Goal: Information Seeking & Learning: Stay updated

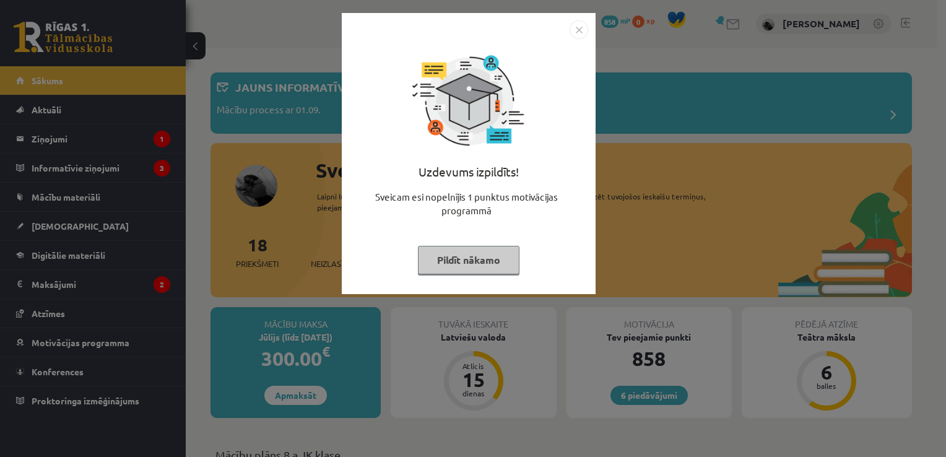
click at [579, 27] on img "Close" at bounding box center [578, 29] width 19 height 19
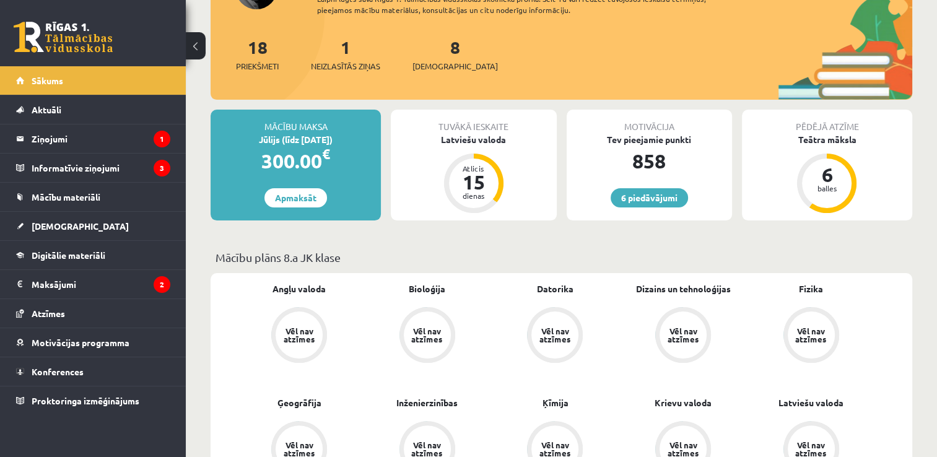
scroll to position [173, 0]
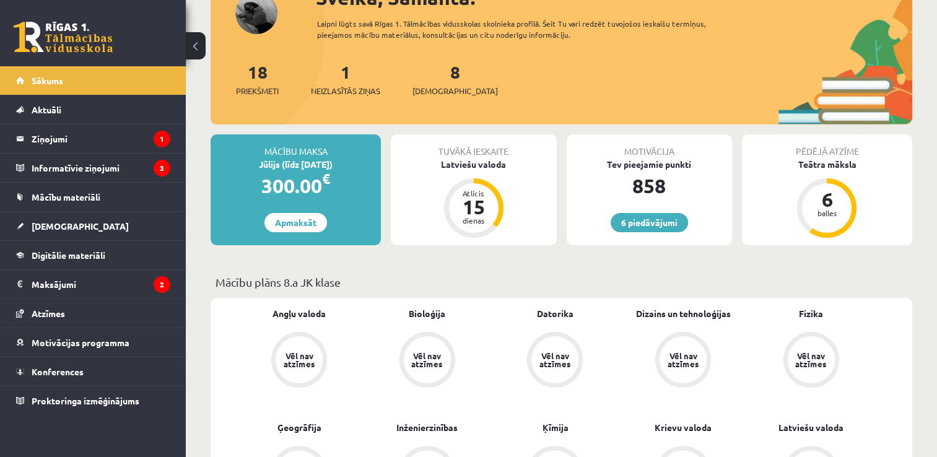
click at [305, 196] on div "300.00 €" at bounding box center [295, 186] width 170 height 30
click at [293, 163] on div "Jūlijs (līdz [DATE])" at bounding box center [295, 164] width 170 height 13
click at [52, 141] on legend "Ziņojumi 1" at bounding box center [101, 138] width 139 height 28
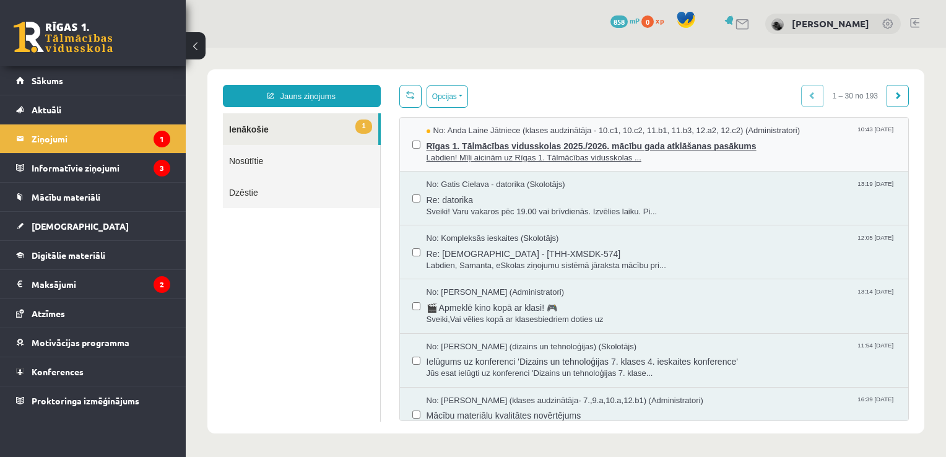
click at [488, 146] on span "Rīgas 1. Tālmācības vidusskolas 2025./2026. mācību gada atklāšanas pasākums" at bounding box center [662, 144] width 470 height 15
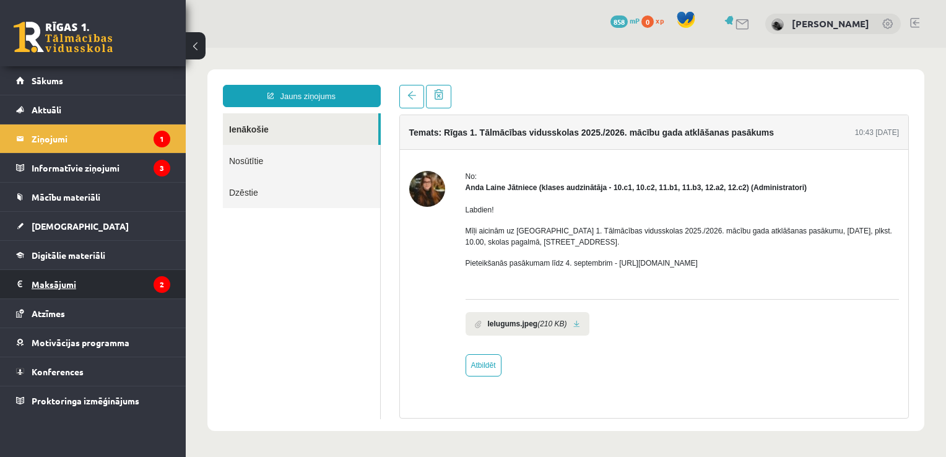
click at [52, 280] on legend "Maksājumi 2" at bounding box center [101, 284] width 139 height 28
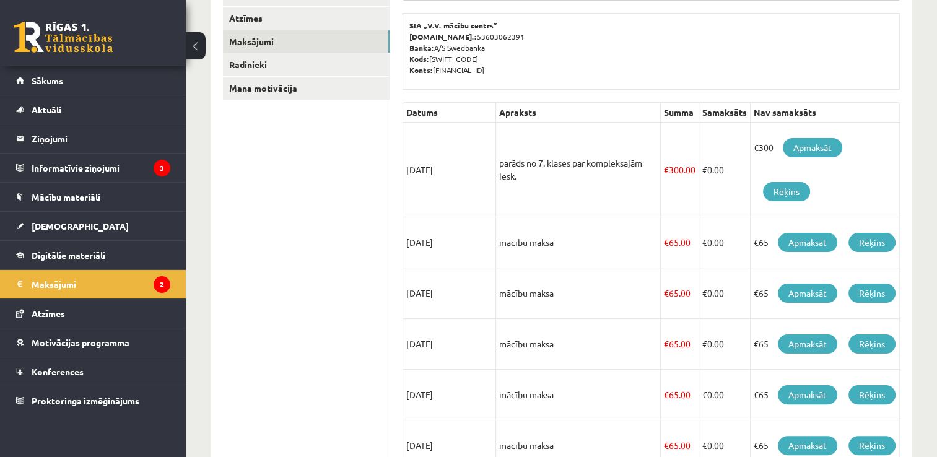
scroll to position [198, 0]
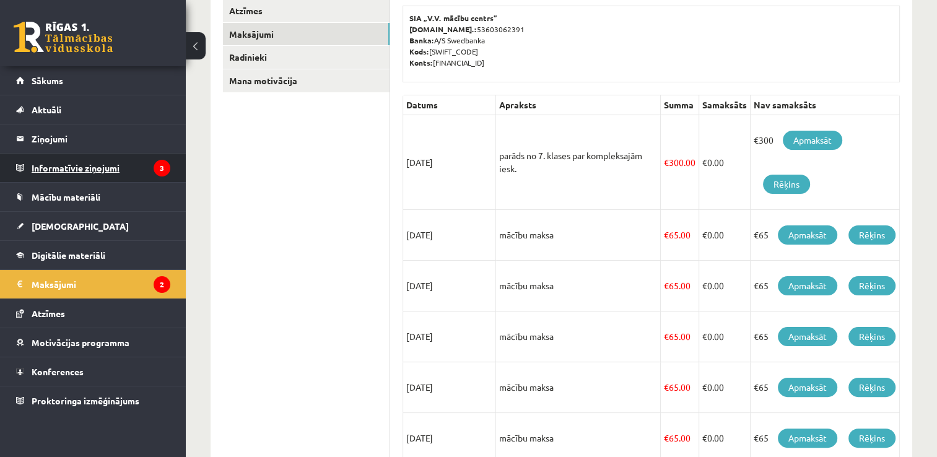
click at [60, 167] on legend "Informatīvie ziņojumi 3" at bounding box center [101, 168] width 139 height 28
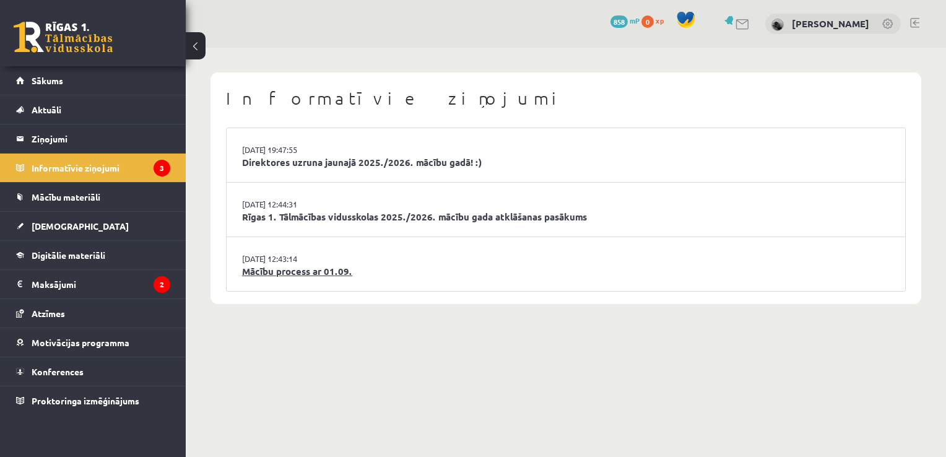
click at [300, 269] on link "Mācību process ar 01.09." at bounding box center [565, 271] width 647 height 14
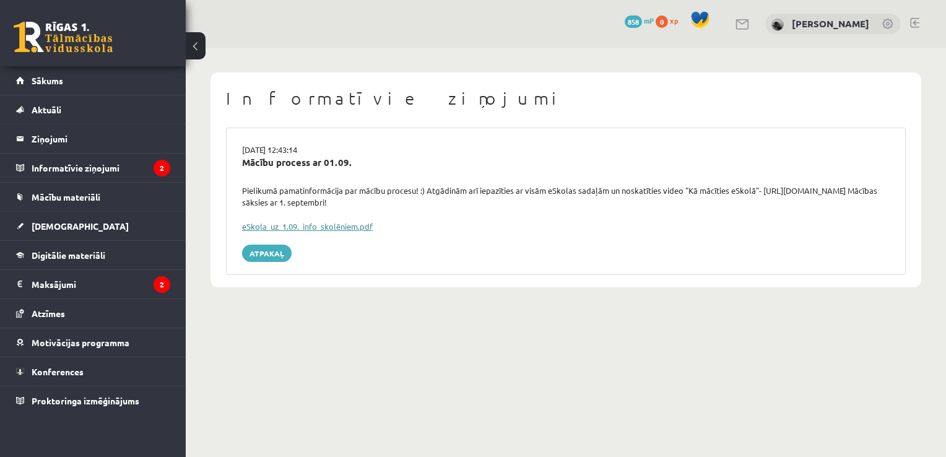
click at [298, 224] on link "eSkola_uz_1.09._info_skolēniem.pdf" at bounding box center [307, 226] width 131 height 11
click at [48, 83] on span "Sākums" at bounding box center [48, 80] width 32 height 11
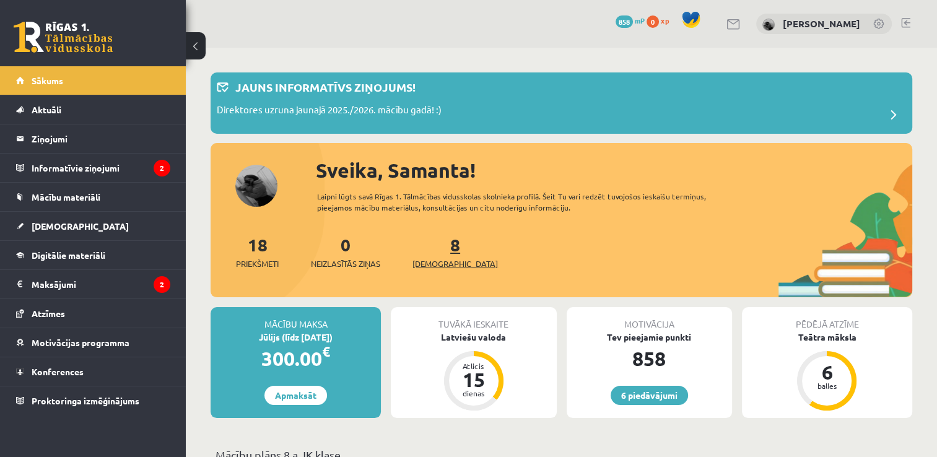
click at [427, 266] on span "[DEMOGRAPHIC_DATA]" at bounding box center [454, 264] width 85 height 12
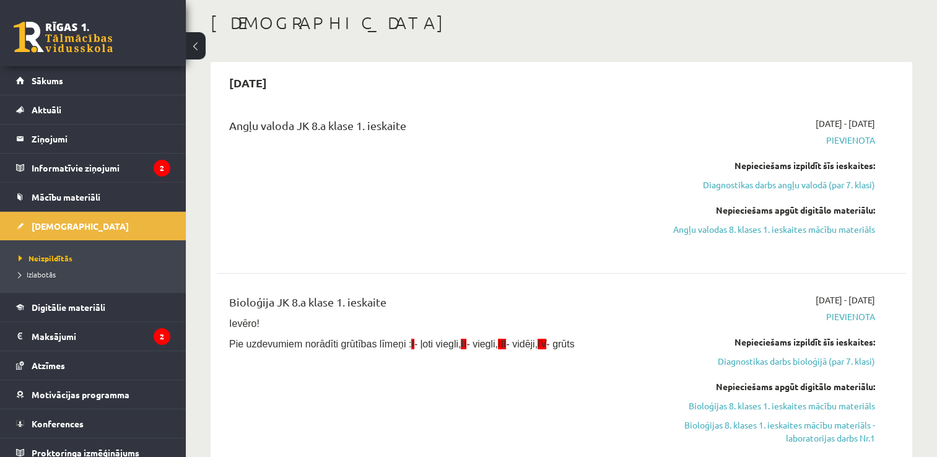
scroll to position [50, 0]
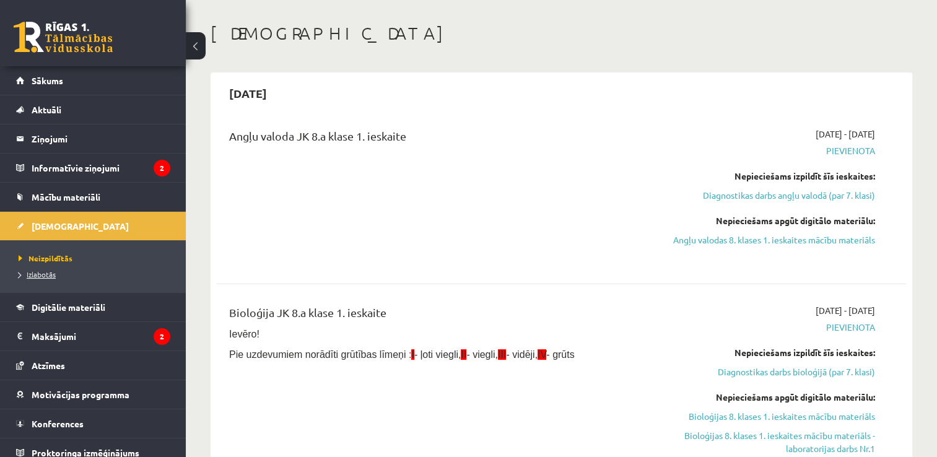
click at [38, 277] on link "Izlabotās" at bounding box center [96, 274] width 155 height 11
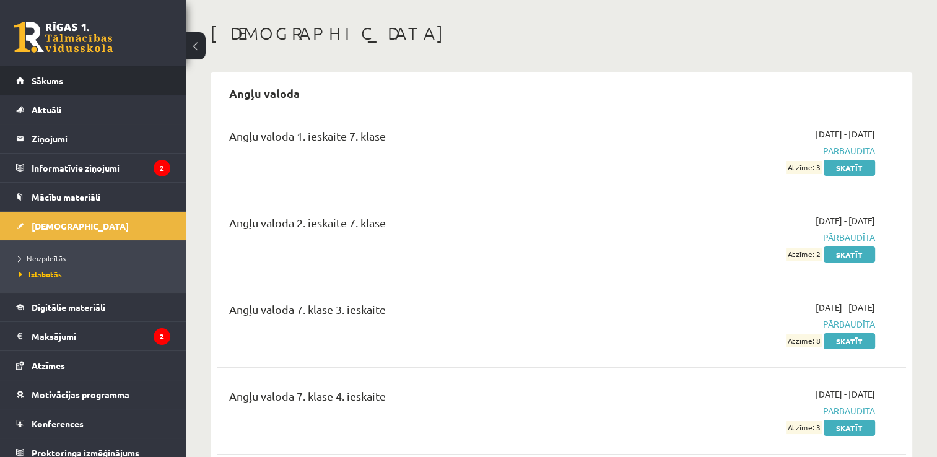
click at [46, 80] on span "Sākums" at bounding box center [48, 80] width 32 height 11
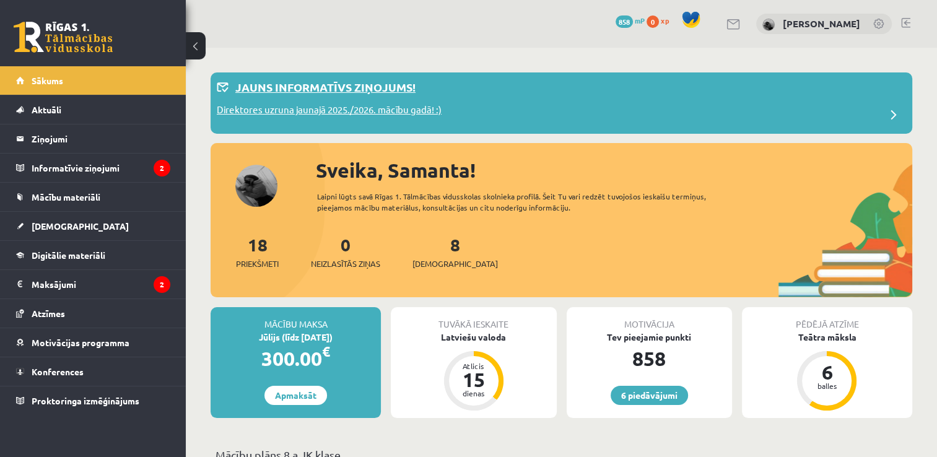
click at [352, 110] on p "Direktores uzruna jaunajā 2025./2026. mācību gadā! :)" at bounding box center [329, 111] width 225 height 17
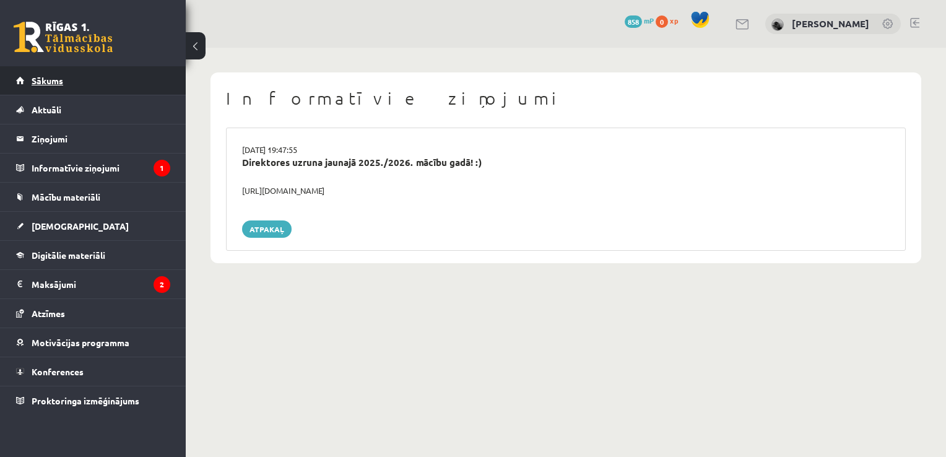
click at [40, 82] on span "Sākums" at bounding box center [48, 80] width 32 height 11
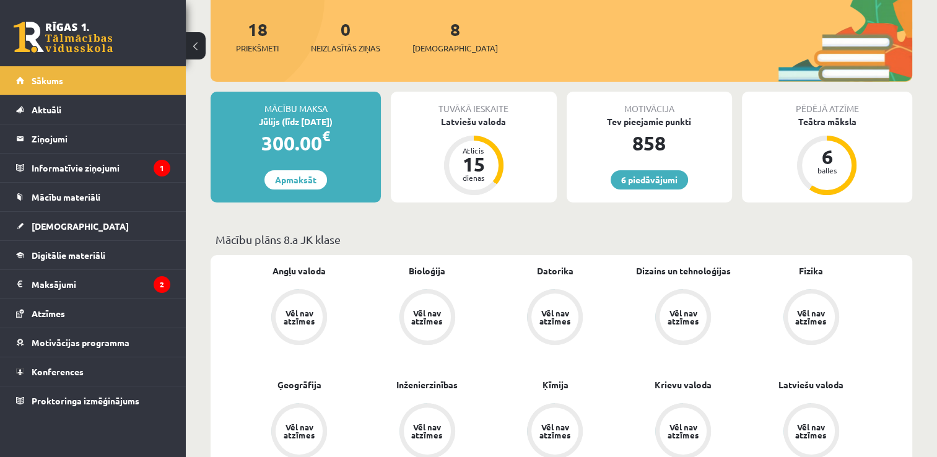
scroll to position [191, 0]
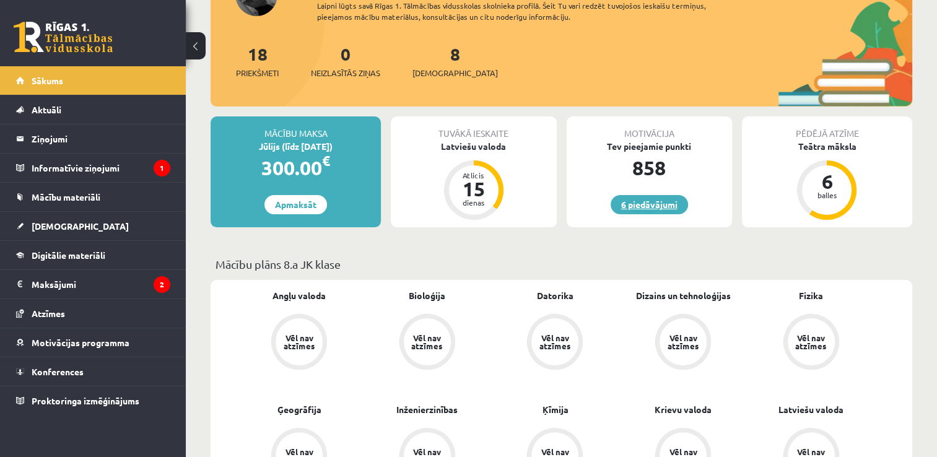
click at [647, 206] on link "6 piedāvājumi" at bounding box center [648, 204] width 77 height 19
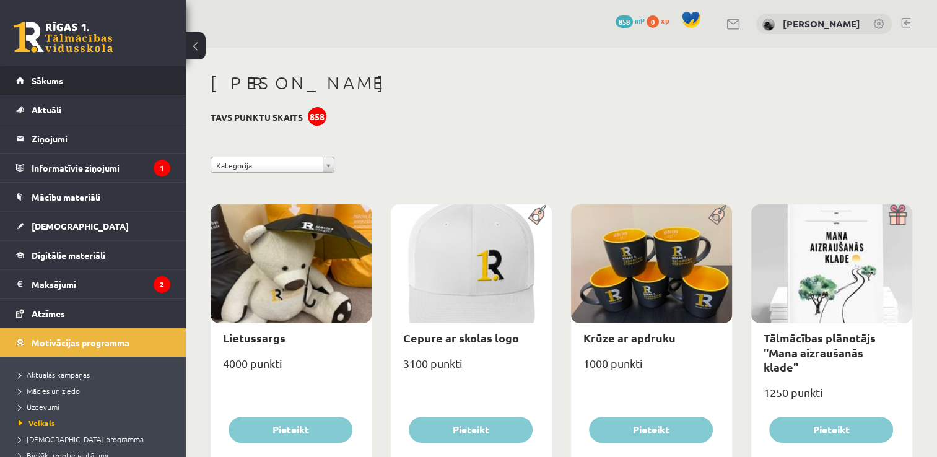
click at [56, 85] on span "Sākums" at bounding box center [48, 80] width 32 height 11
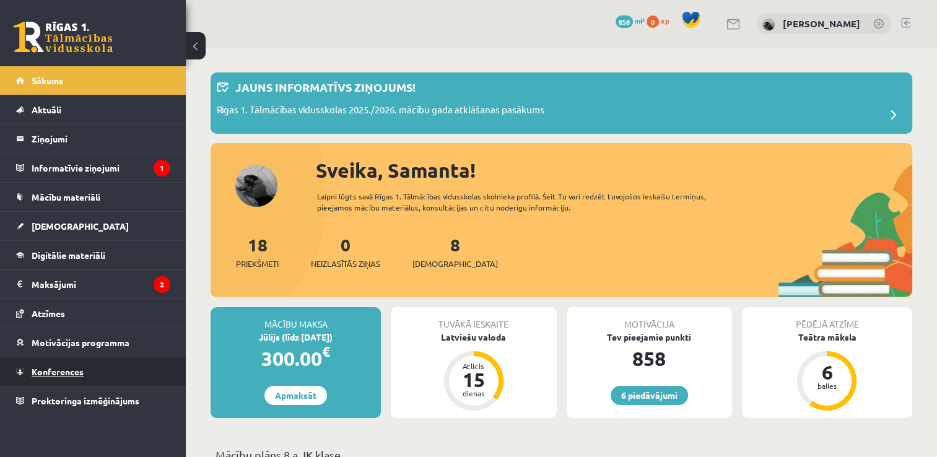
click at [59, 373] on span "Konferences" at bounding box center [58, 371] width 52 height 11
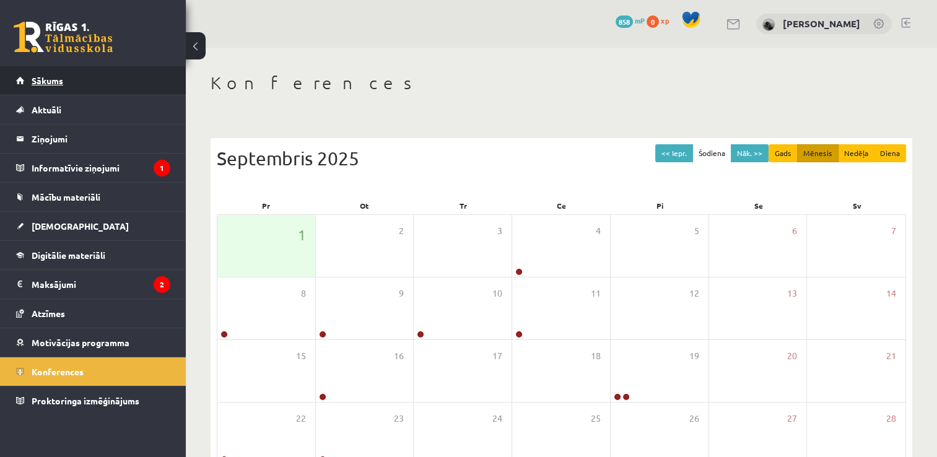
click at [46, 78] on span "Sākums" at bounding box center [48, 80] width 32 height 11
